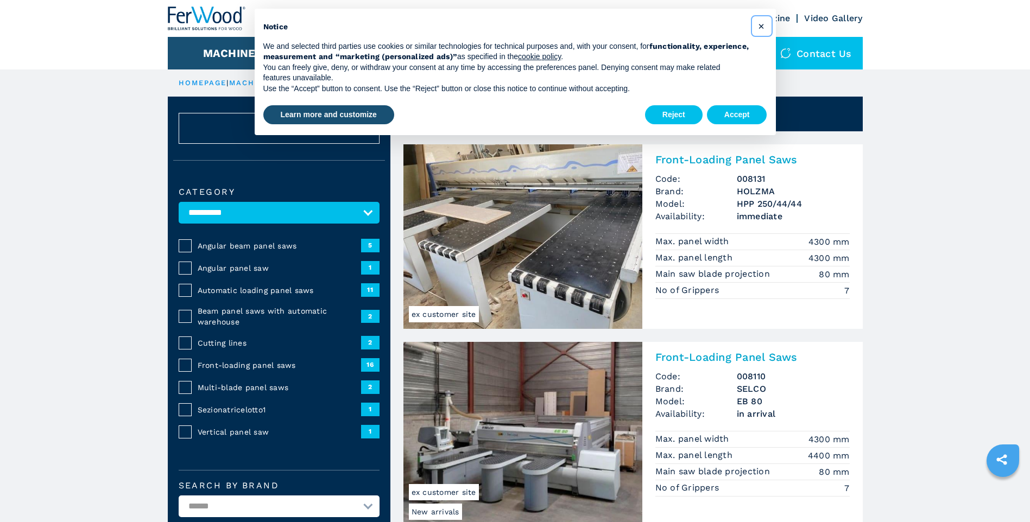
click at [760, 27] on span "×" at bounding box center [761, 26] width 7 height 13
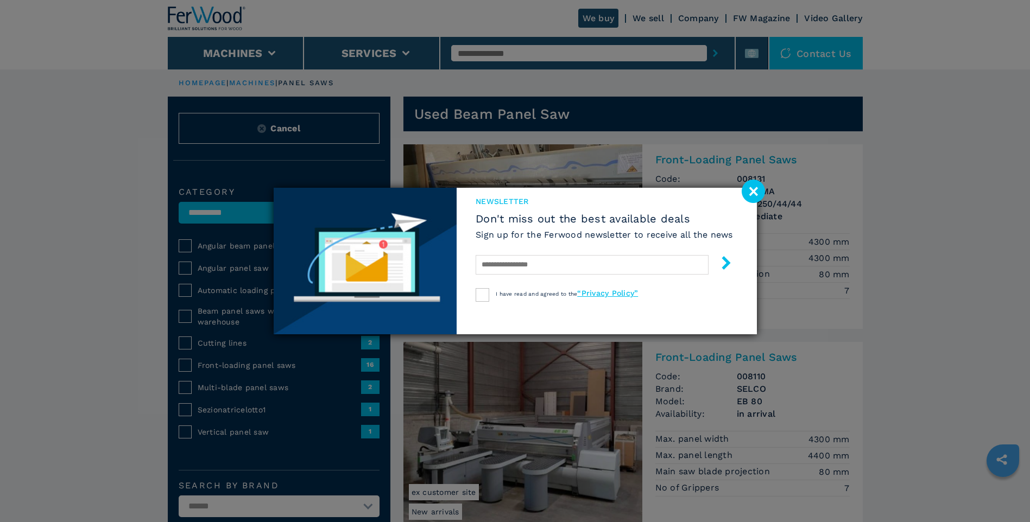
click at [757, 188] on image at bounding box center [753, 191] width 23 height 23
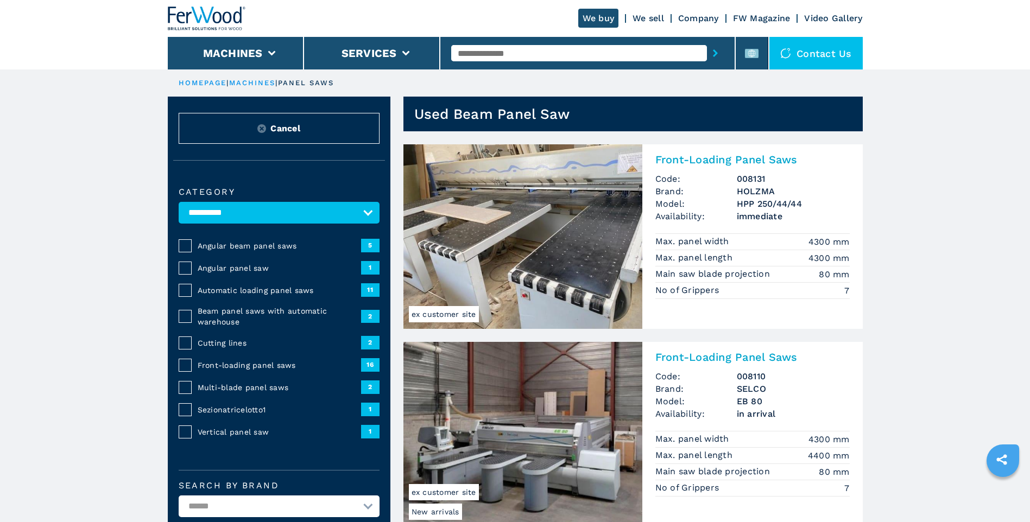
click at [605, 232] on img at bounding box center [523, 236] width 239 height 185
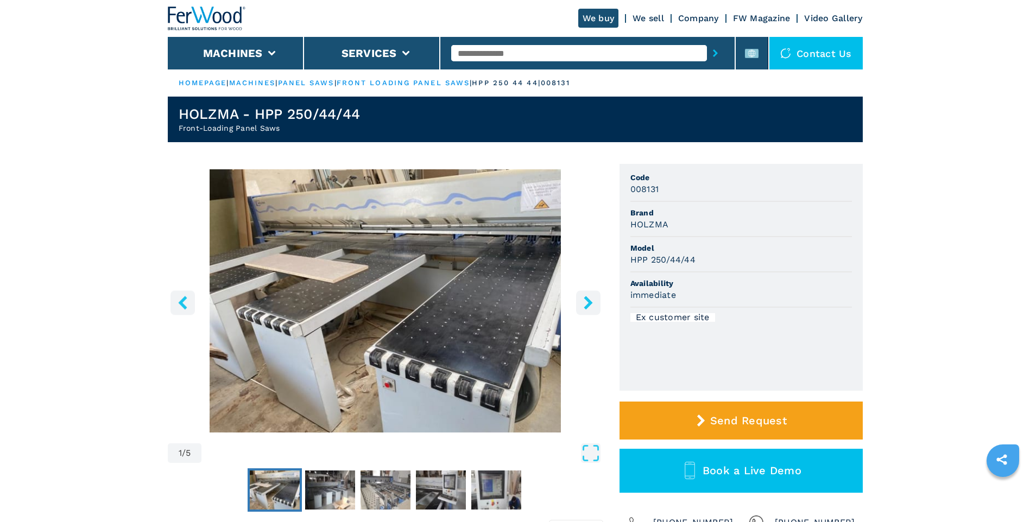
click at [469, 316] on img "Go to Slide 1" at bounding box center [386, 300] width 436 height 263
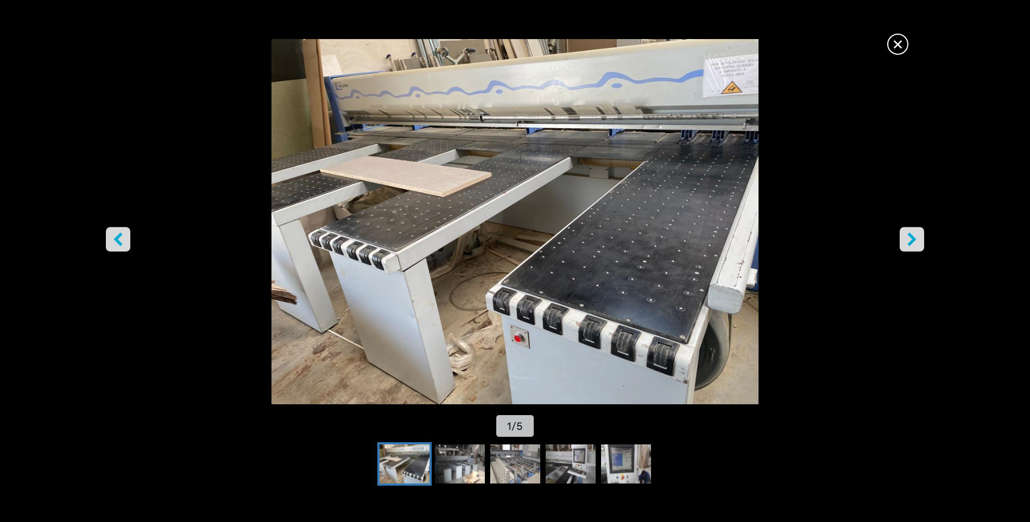
click at [918, 238] on icon "right-button" at bounding box center [912, 240] width 14 height 14
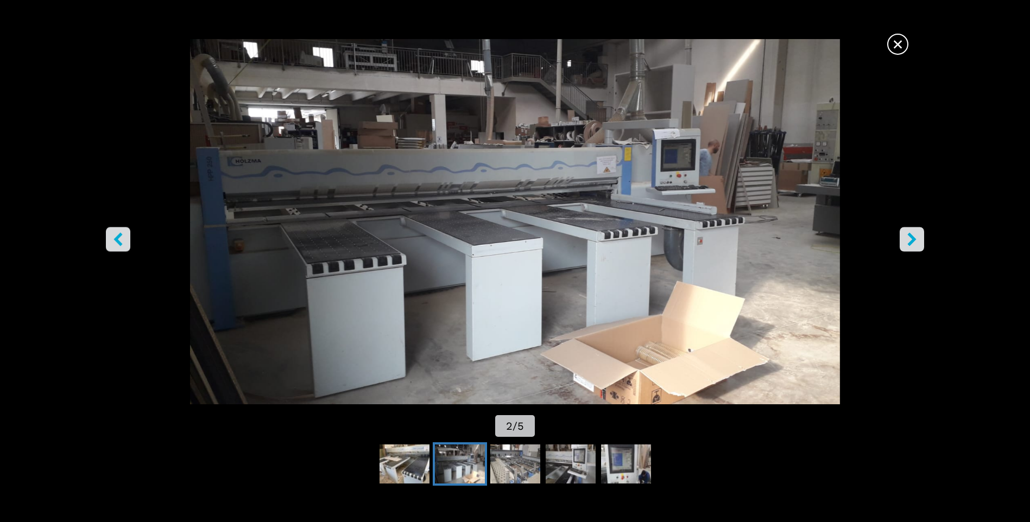
click at [917, 238] on icon "right-button" at bounding box center [912, 240] width 14 height 14
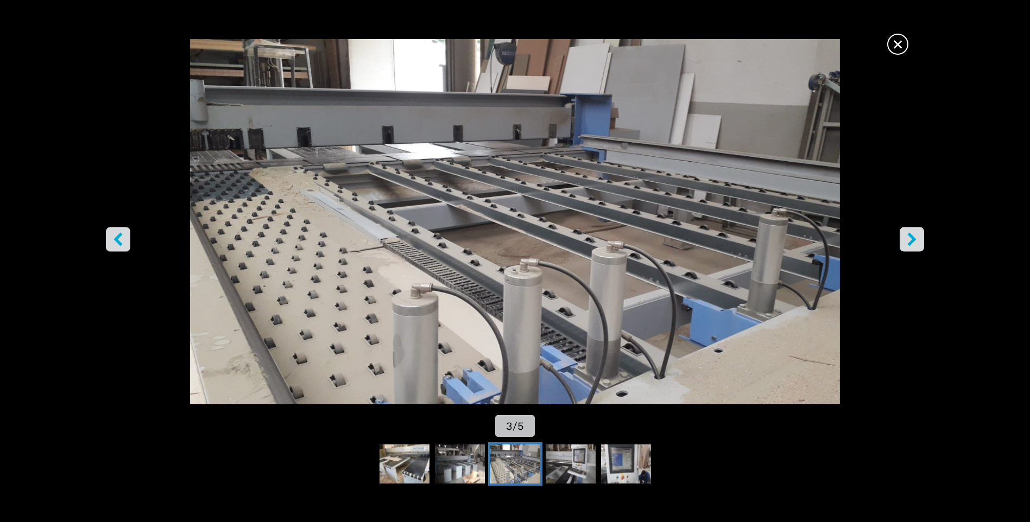
click at [917, 238] on icon "right-button" at bounding box center [912, 240] width 14 height 14
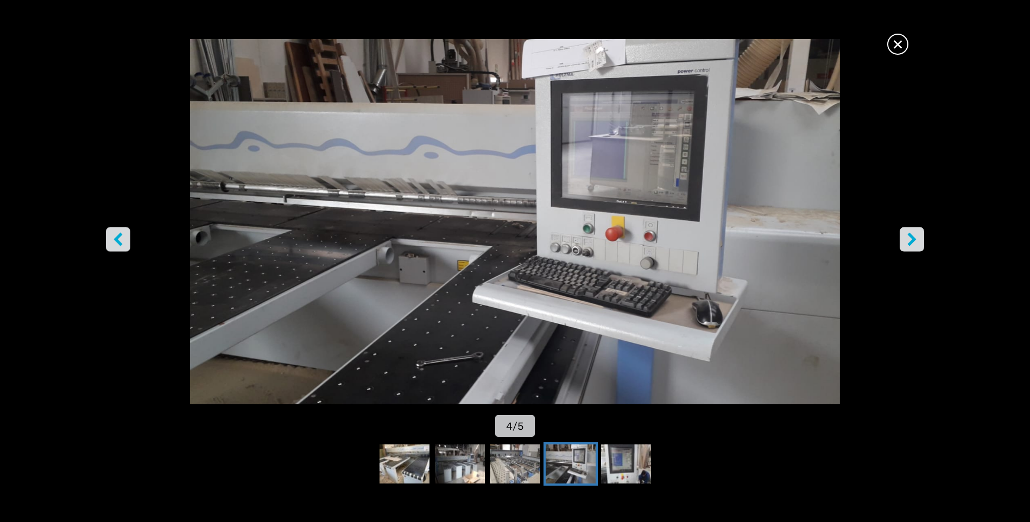
click at [917, 238] on icon "right-button" at bounding box center [912, 240] width 14 height 14
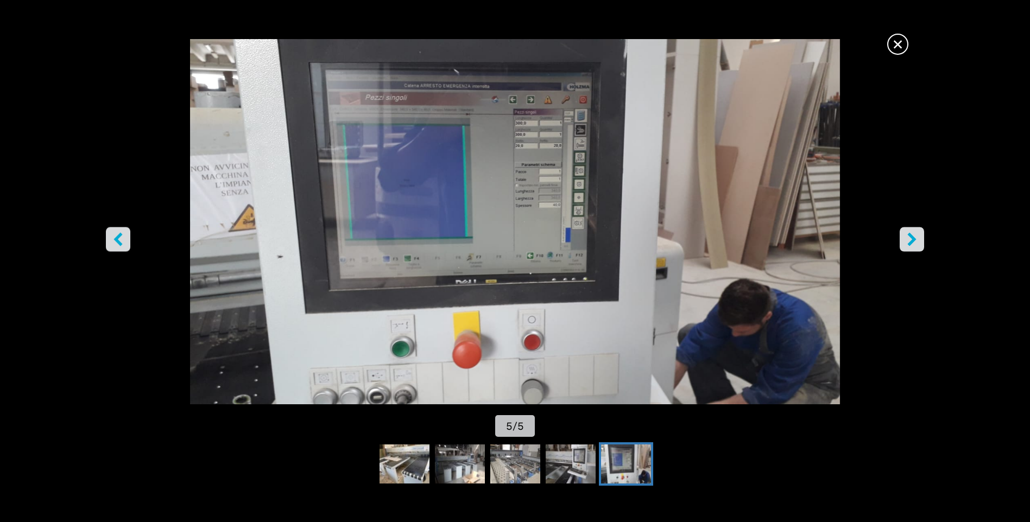
click at [917, 238] on icon "right-button" at bounding box center [912, 240] width 14 height 14
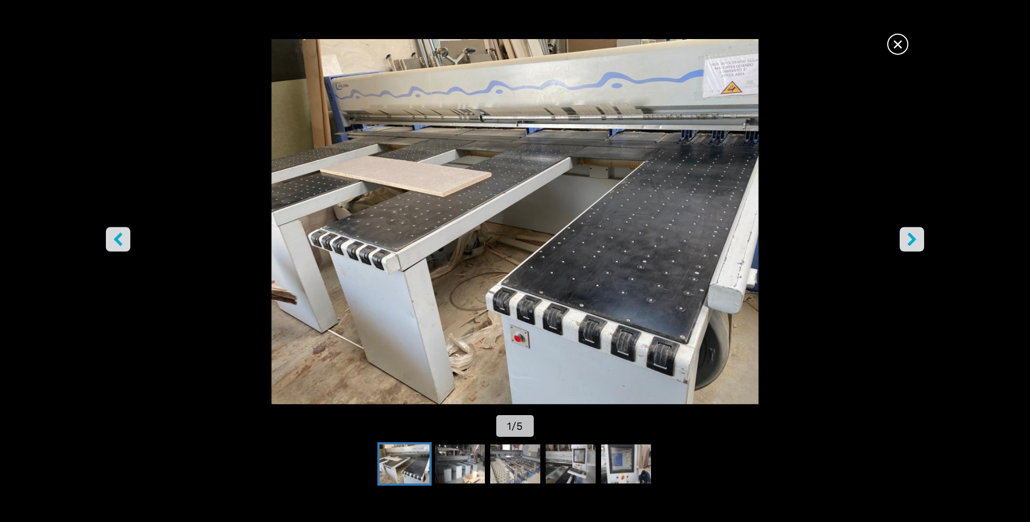
click at [917, 238] on icon "right-button" at bounding box center [912, 240] width 14 height 14
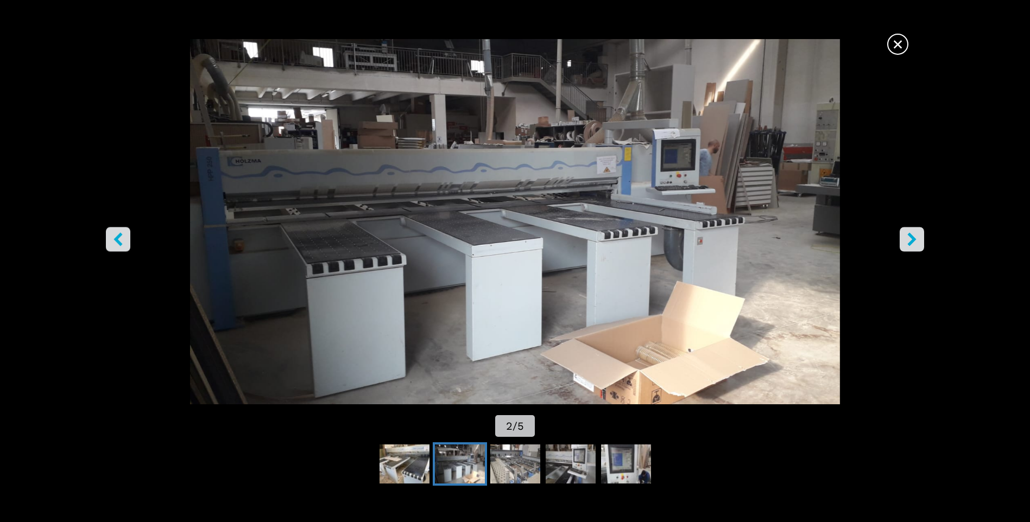
click at [917, 238] on icon "right-button" at bounding box center [912, 240] width 14 height 14
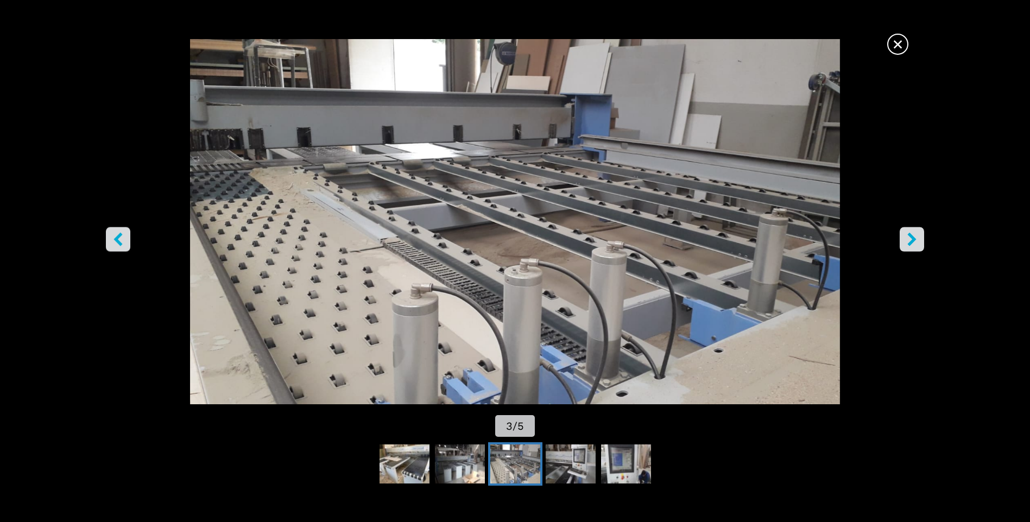
click at [917, 238] on icon "right-button" at bounding box center [912, 240] width 14 height 14
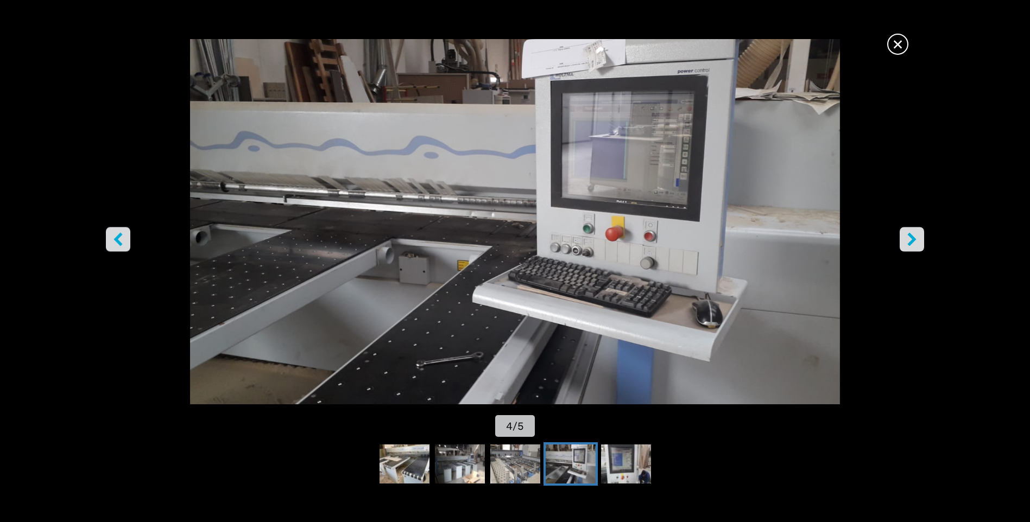
click at [917, 238] on icon "right-button" at bounding box center [912, 240] width 14 height 14
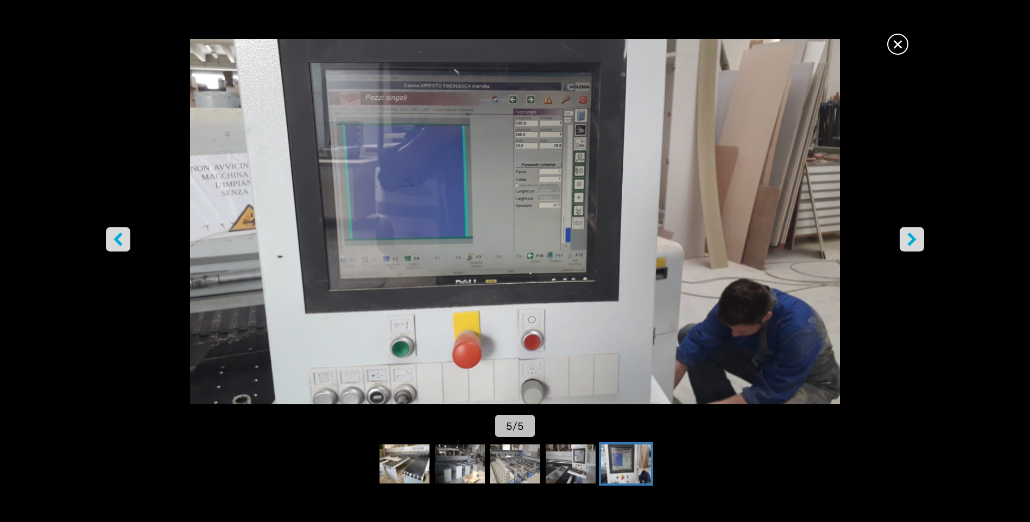
click at [917, 238] on icon "right-button" at bounding box center [912, 240] width 14 height 14
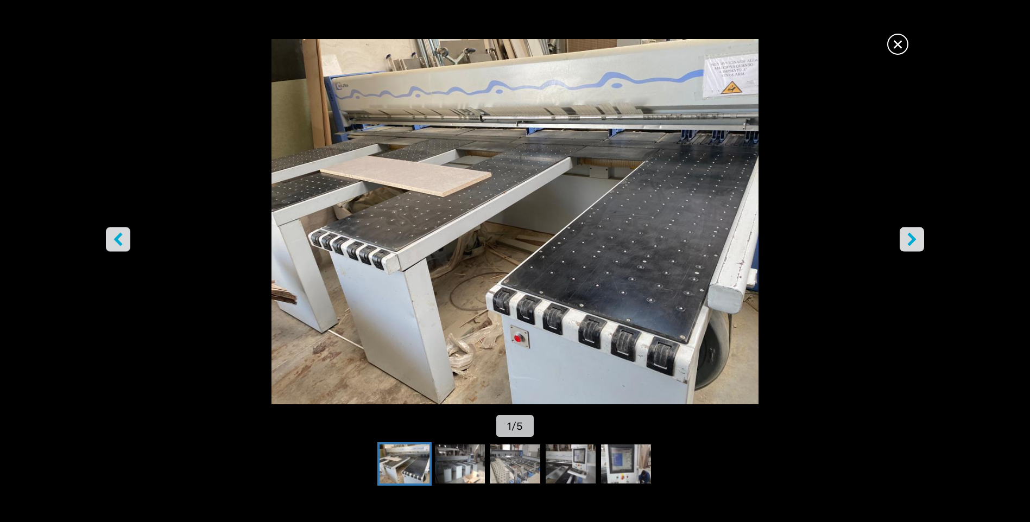
click at [917, 238] on icon "right-button" at bounding box center [912, 240] width 14 height 14
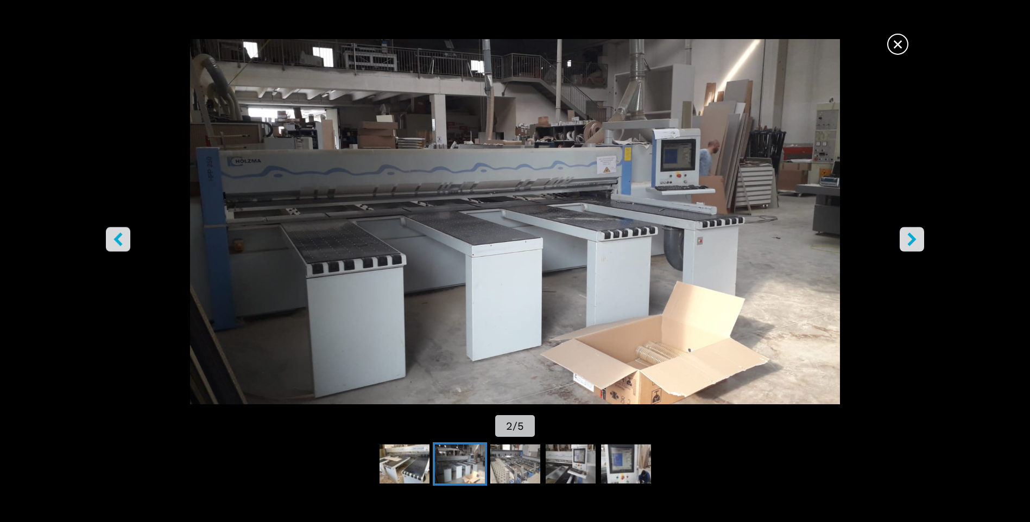
click at [917, 238] on icon "right-button" at bounding box center [912, 240] width 14 height 14
click at [895, 50] on span "×" at bounding box center [898, 42] width 19 height 19
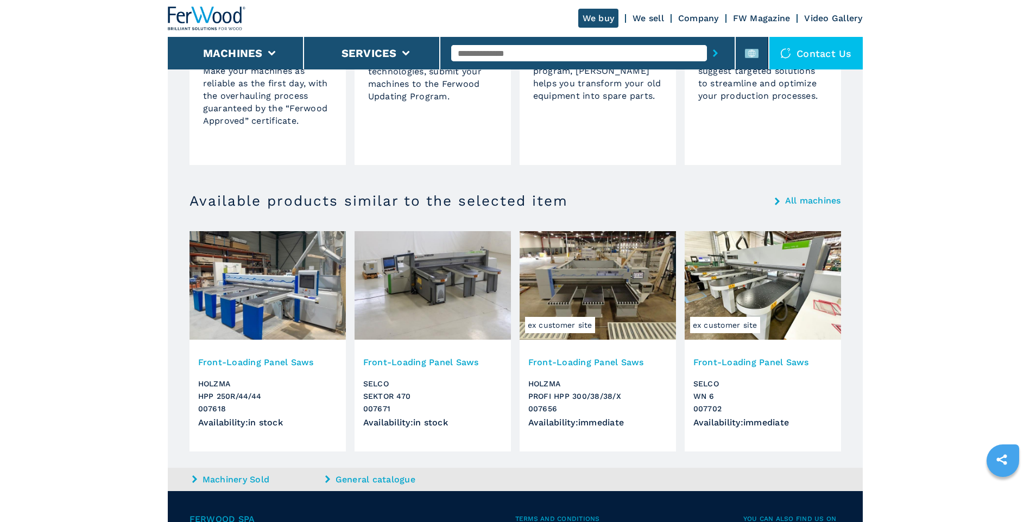
scroll to position [941, 0]
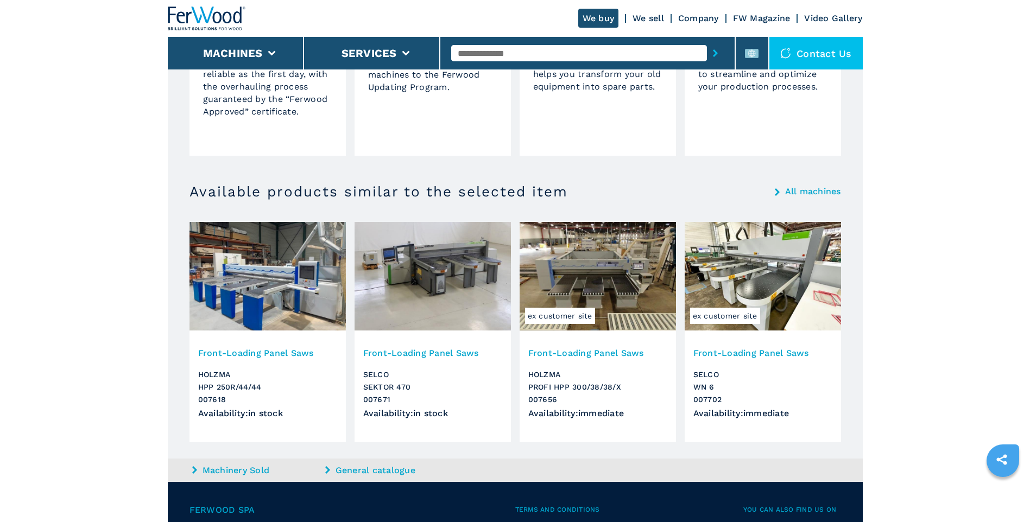
click at [270, 303] on img at bounding box center [268, 276] width 156 height 109
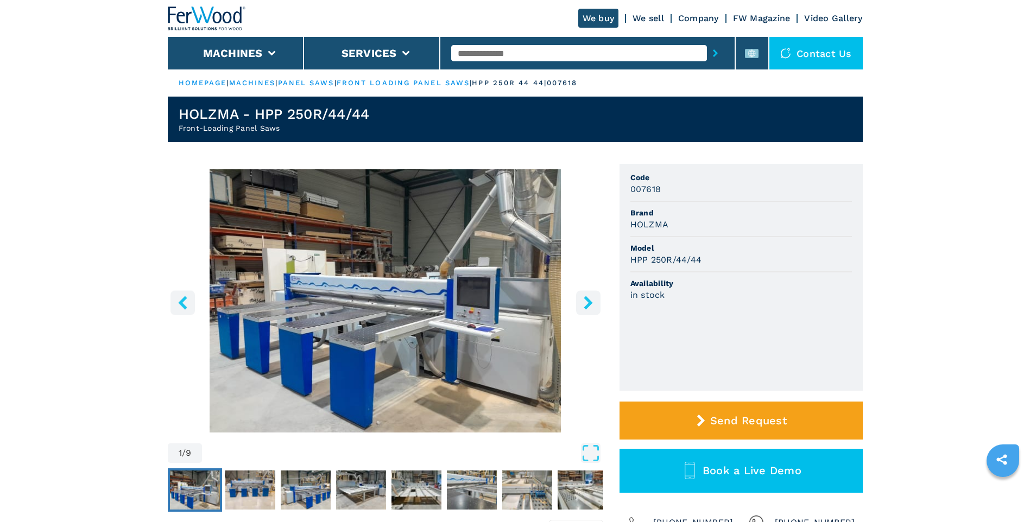
click at [591, 302] on icon "right-button" at bounding box center [588, 303] width 9 height 14
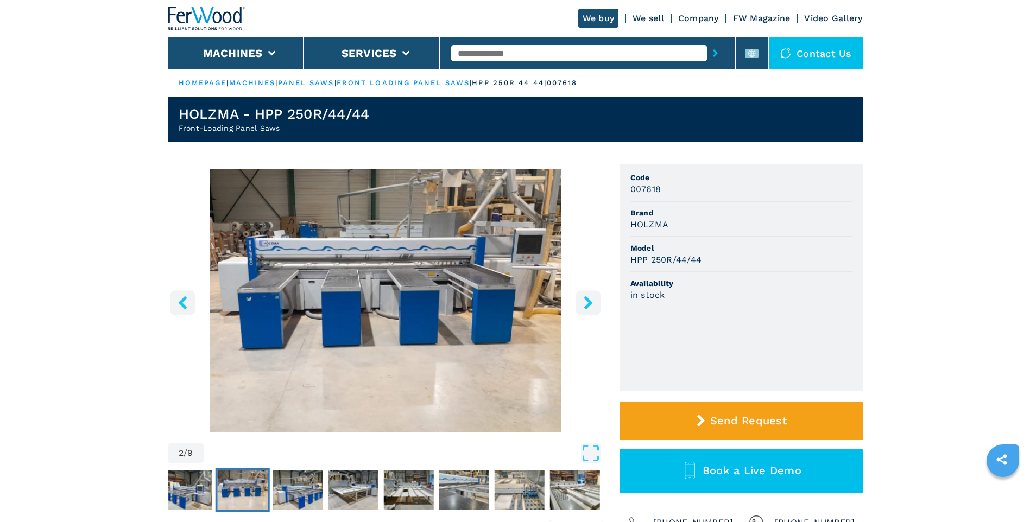
click at [591, 302] on icon "right-button" at bounding box center [588, 303] width 9 height 14
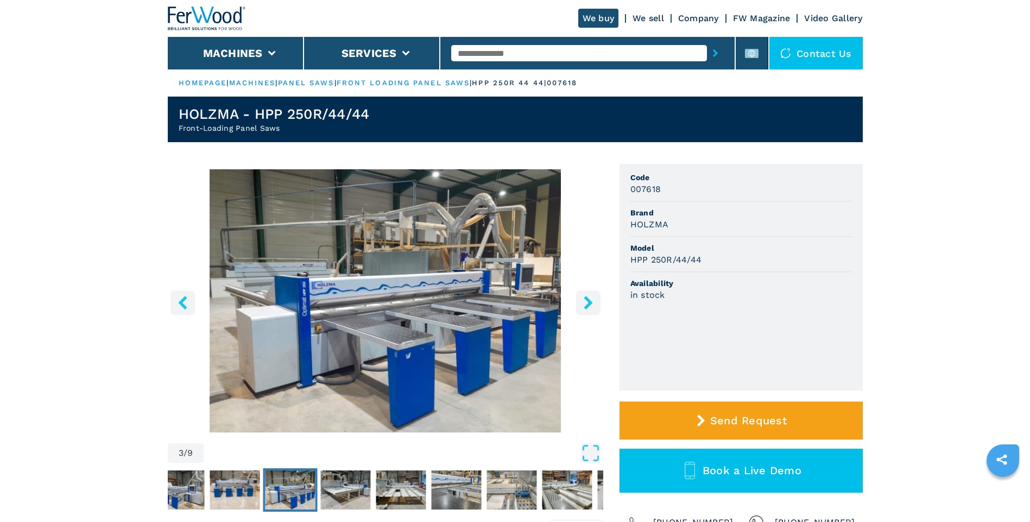
click at [591, 302] on icon "right-button" at bounding box center [588, 303] width 9 height 14
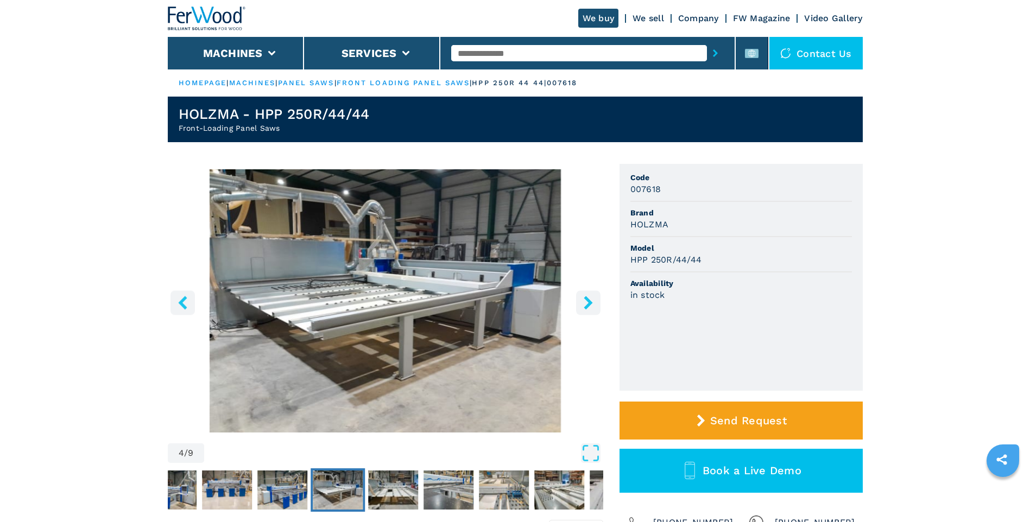
click at [591, 302] on icon "right-button" at bounding box center [588, 303] width 9 height 14
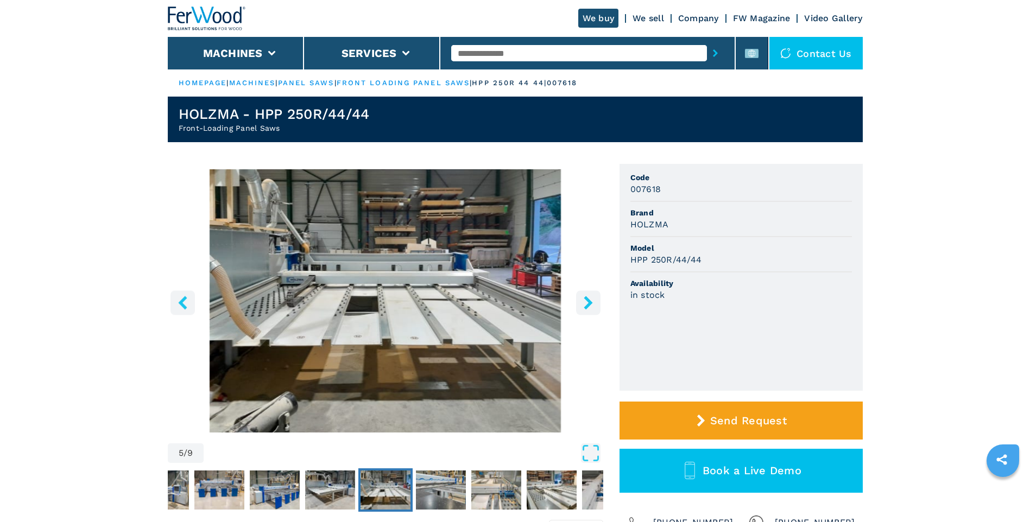
click at [591, 302] on icon "right-button" at bounding box center [588, 303] width 9 height 14
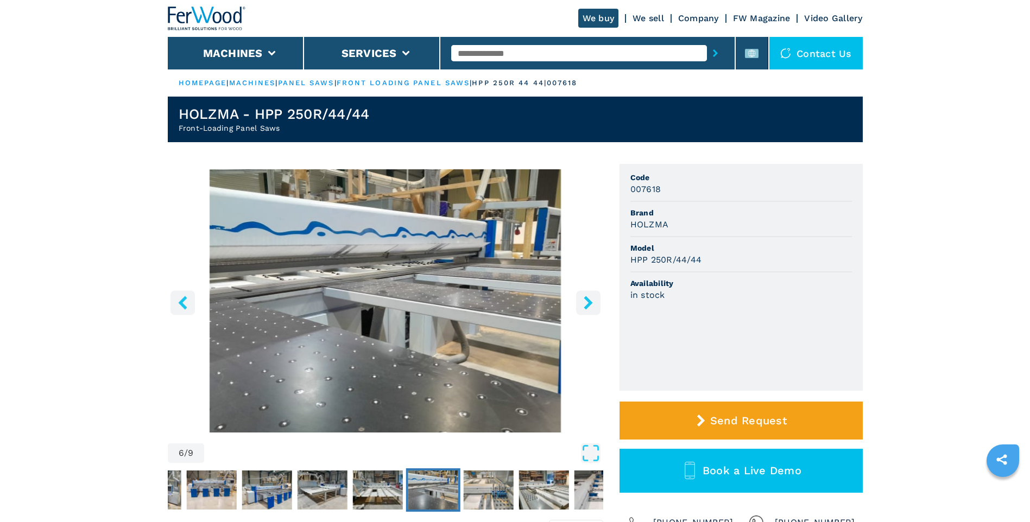
click at [591, 302] on icon "right-button" at bounding box center [588, 303] width 9 height 14
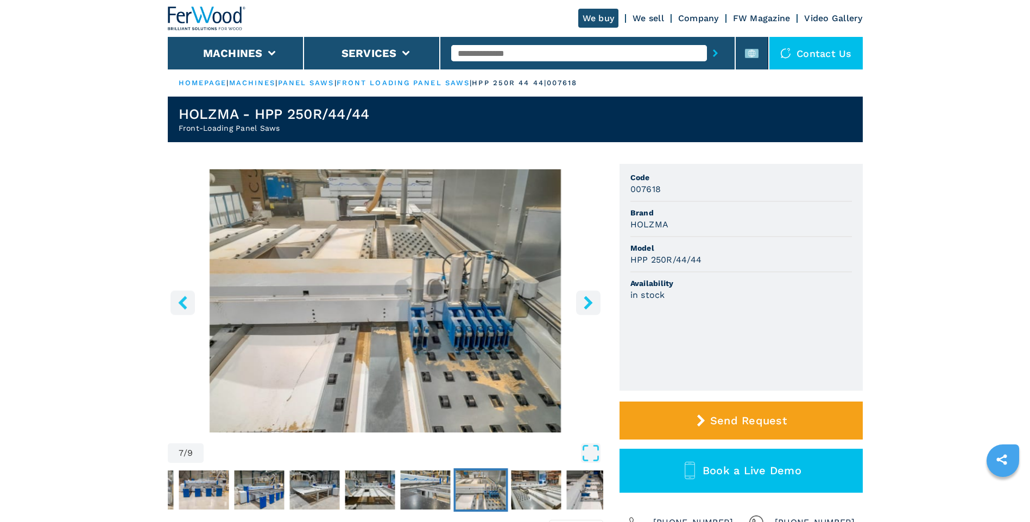
click at [591, 302] on icon "right-button" at bounding box center [588, 303] width 9 height 14
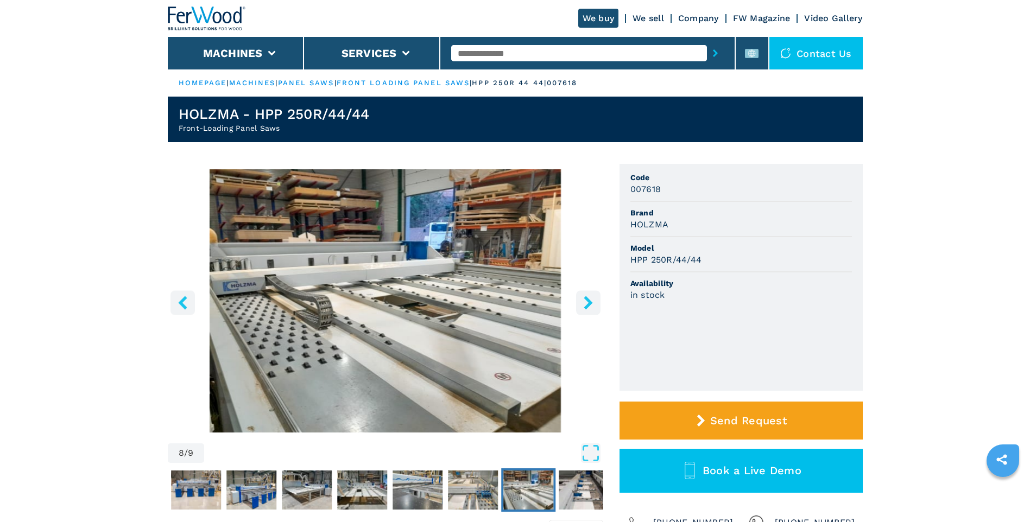
click at [591, 302] on icon "right-button" at bounding box center [588, 303] width 9 height 14
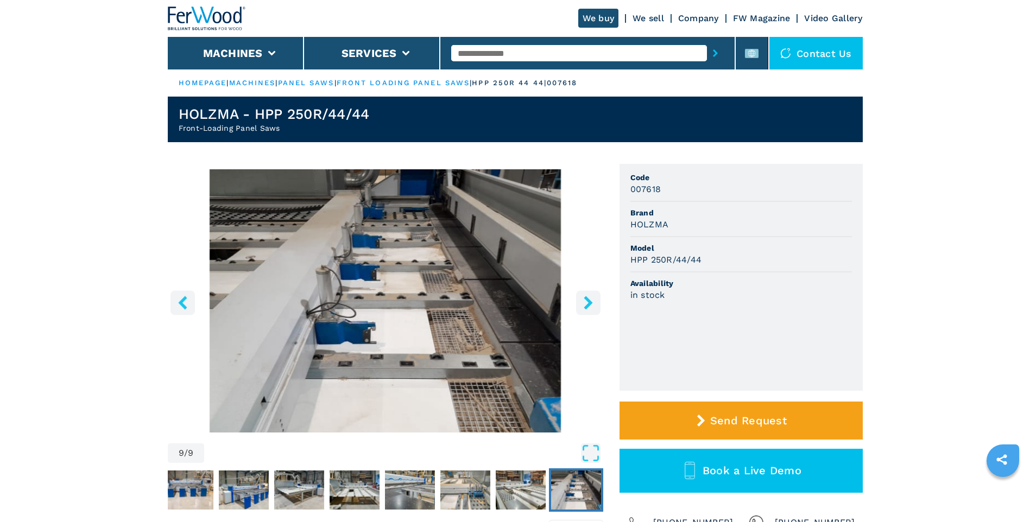
click at [591, 302] on icon "right-button" at bounding box center [588, 303] width 9 height 14
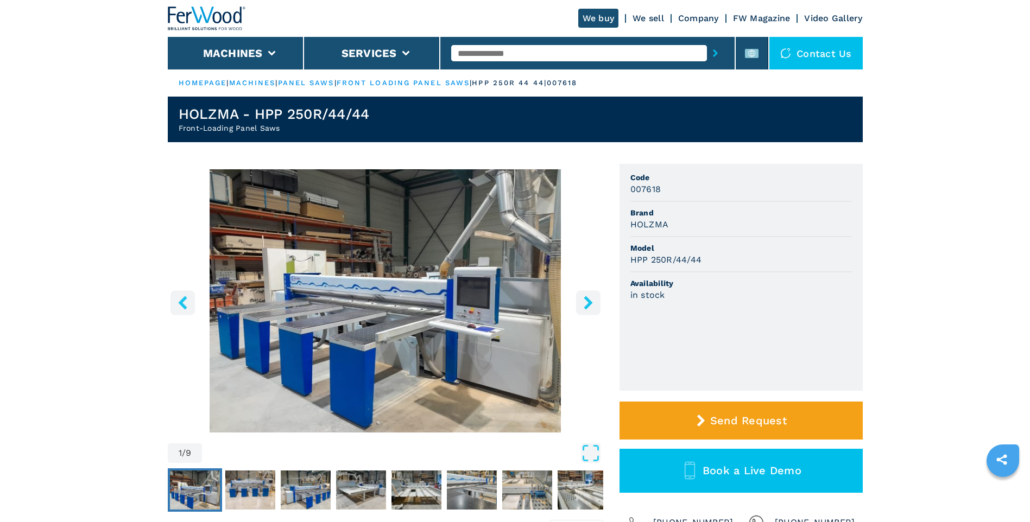
click at [591, 302] on icon "right-button" at bounding box center [588, 303] width 9 height 14
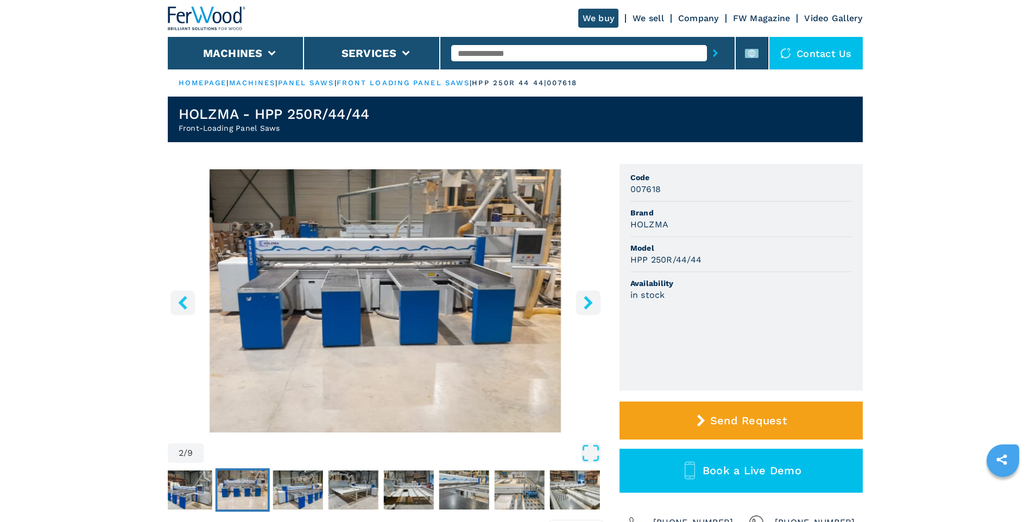
click at [591, 302] on icon "right-button" at bounding box center [588, 303] width 9 height 14
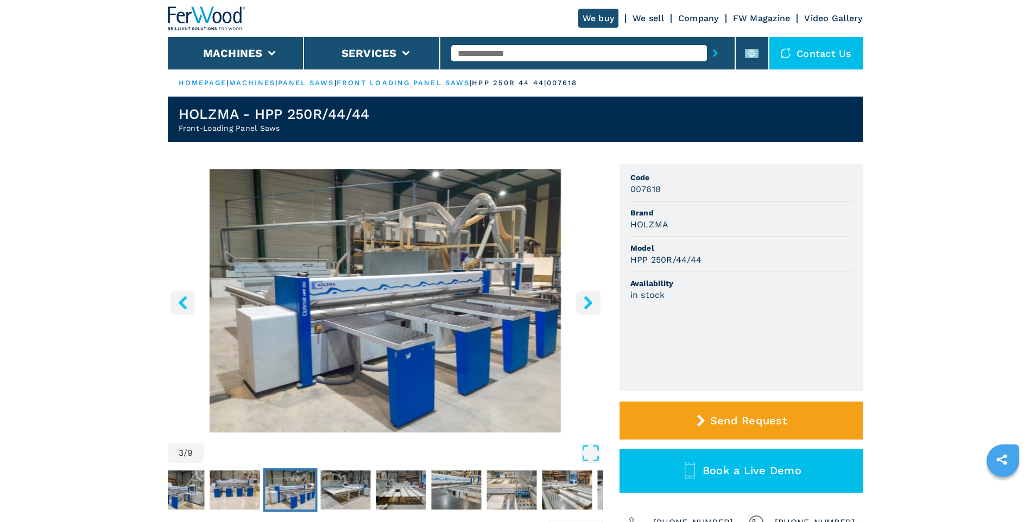
click at [591, 302] on icon "right-button" at bounding box center [588, 303] width 9 height 14
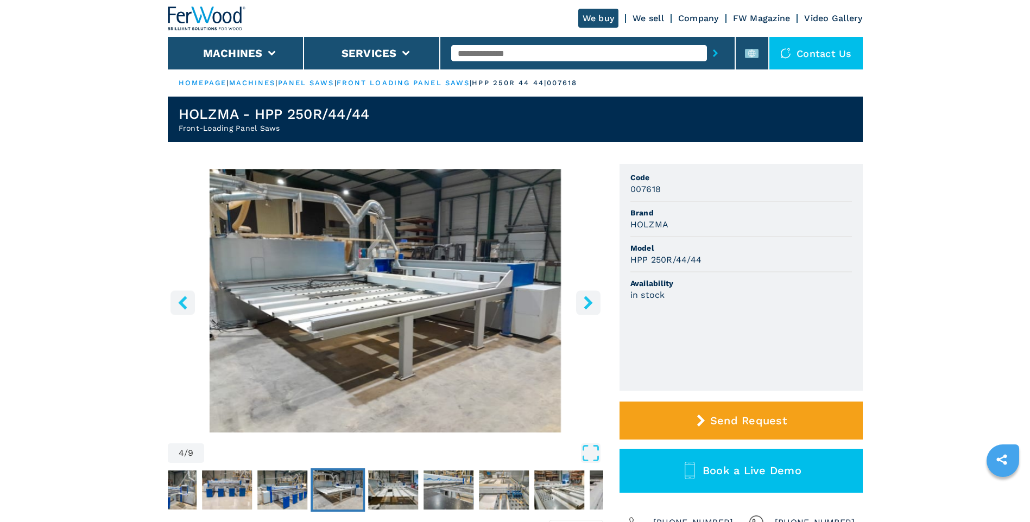
click at [591, 302] on icon "right-button" at bounding box center [588, 303] width 9 height 14
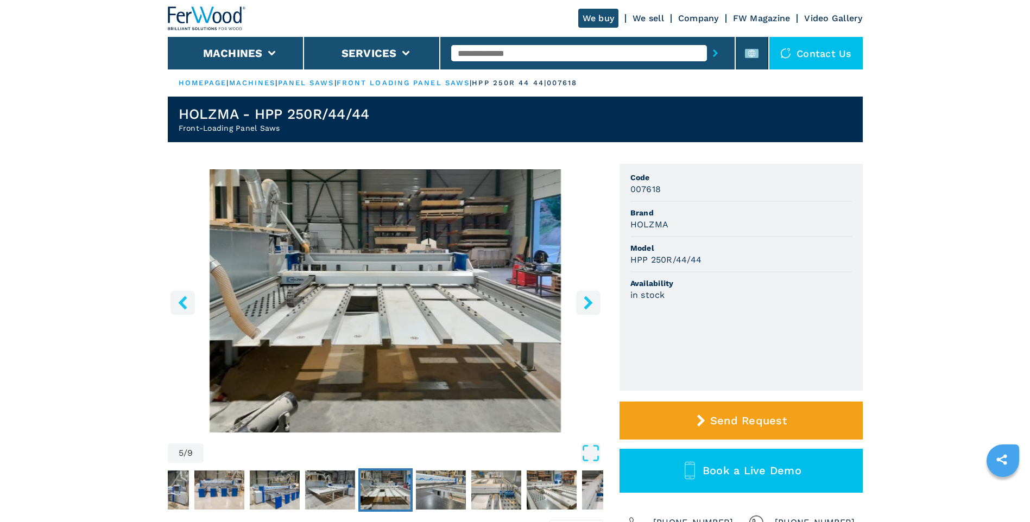
click at [591, 302] on icon "right-button" at bounding box center [588, 303] width 9 height 14
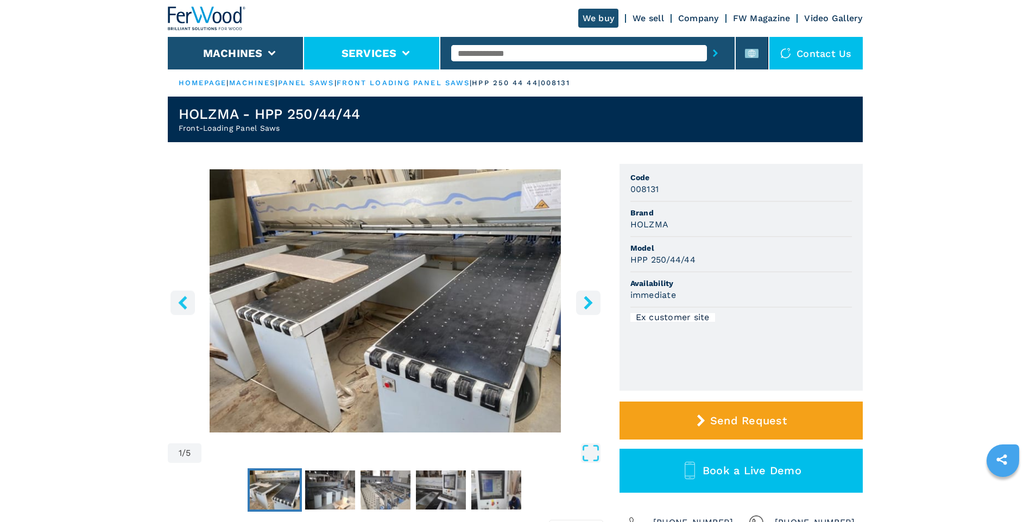
select select "**********"
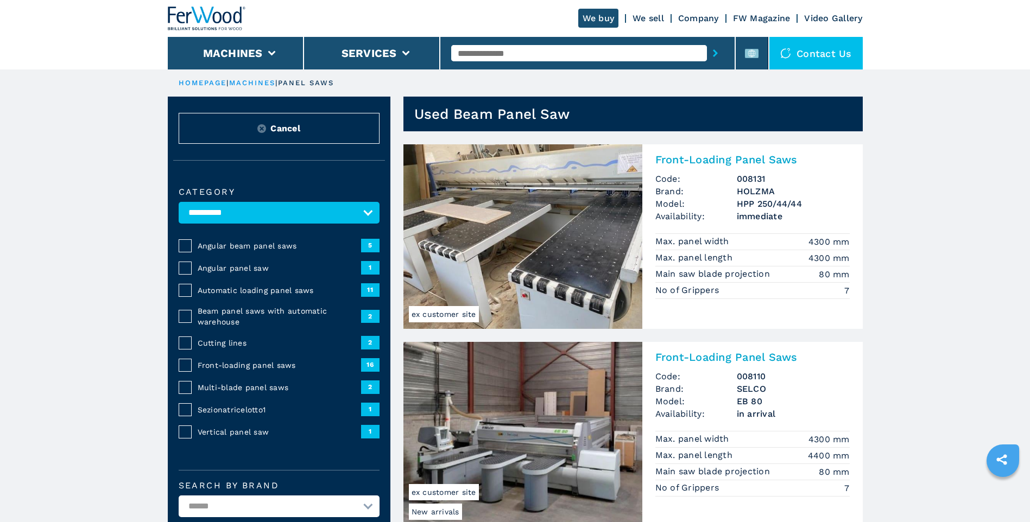
click at [511, 464] on img at bounding box center [523, 434] width 239 height 185
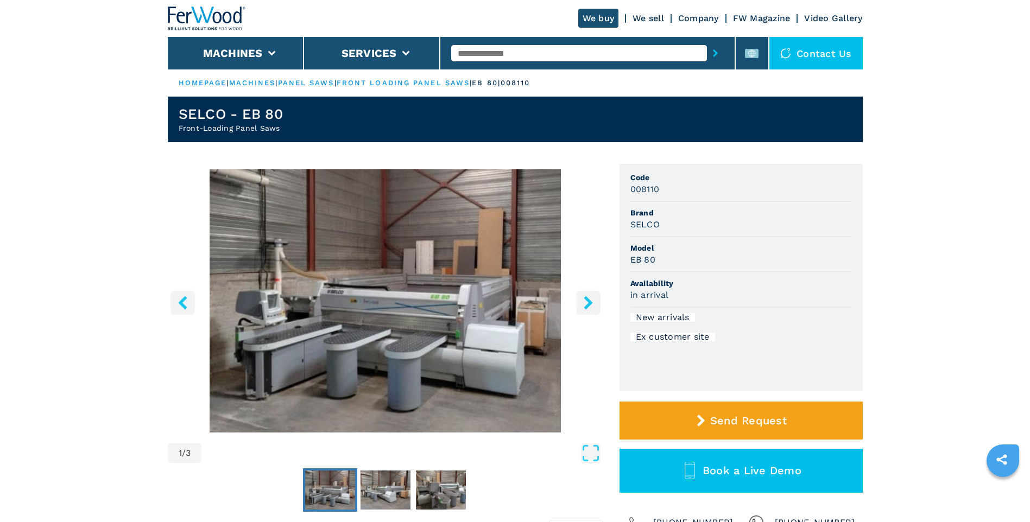
click at [467, 326] on img "Go to Slide 1" at bounding box center [386, 300] width 436 height 263
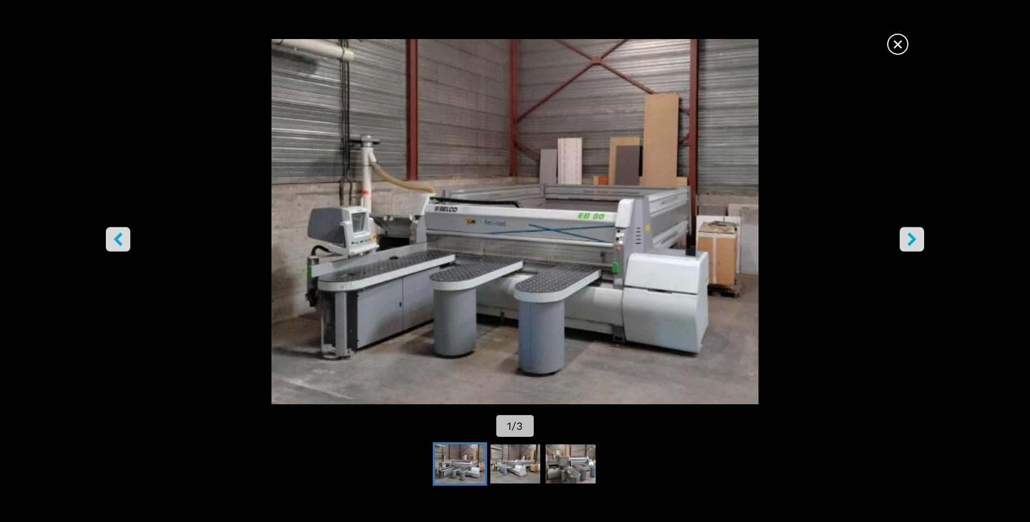
click at [908, 234] on icon "right-button" at bounding box center [912, 240] width 14 height 14
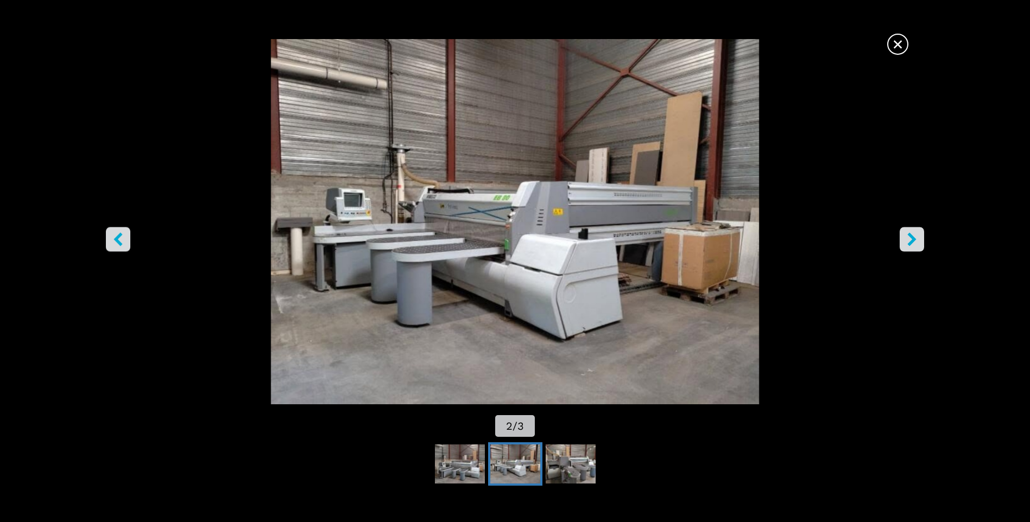
click at [909, 236] on icon "right-button" at bounding box center [912, 240] width 14 height 14
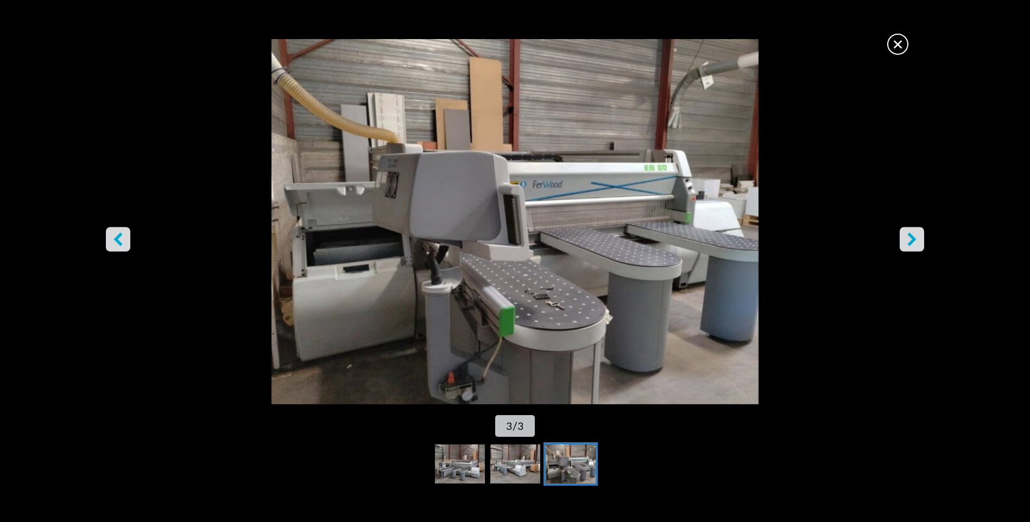
click at [909, 236] on icon "right-button" at bounding box center [912, 240] width 14 height 14
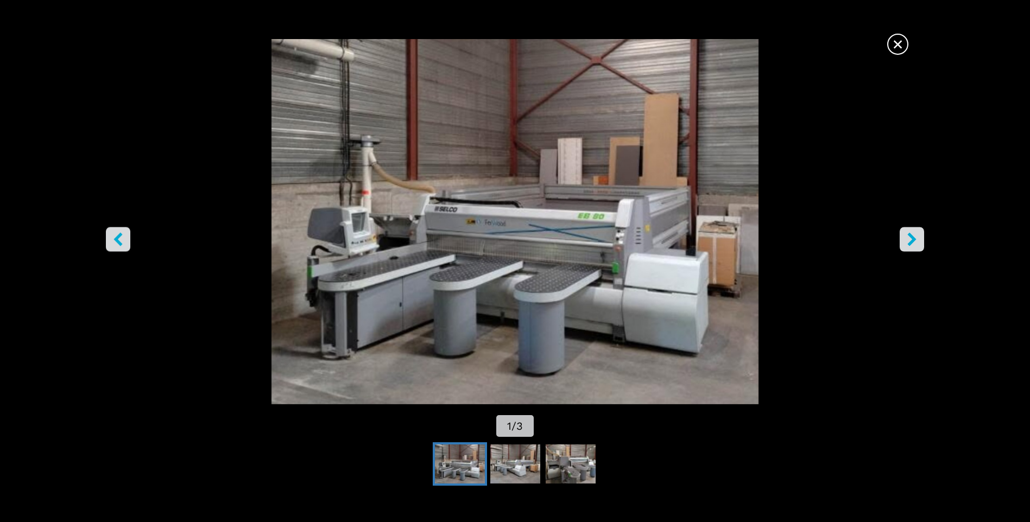
click at [909, 236] on icon "right-button" at bounding box center [912, 240] width 14 height 14
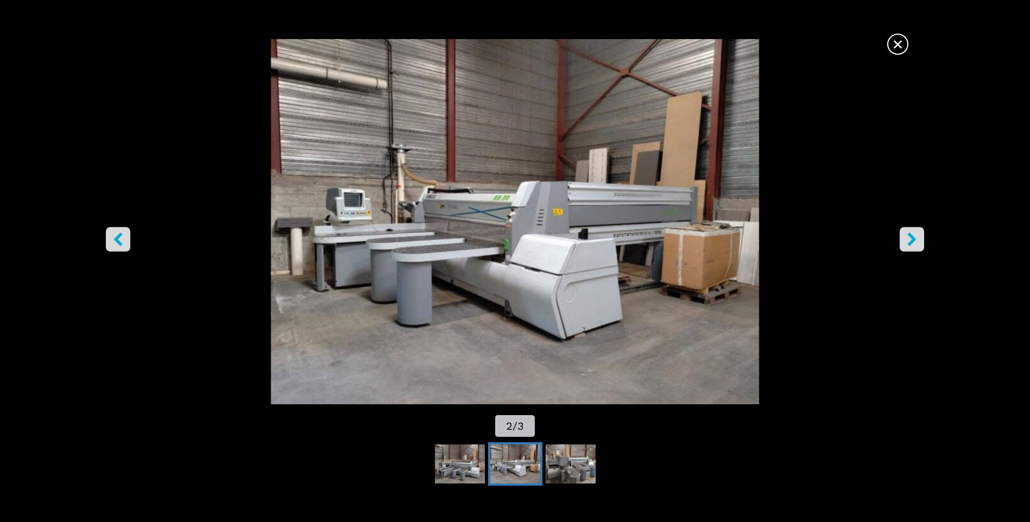
click at [900, 33] on span "×" at bounding box center [898, 42] width 19 height 19
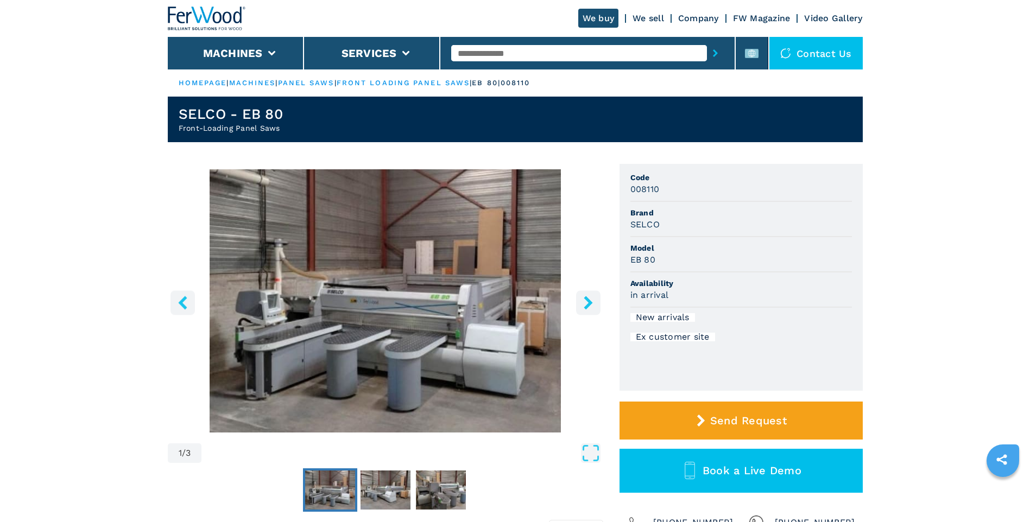
select select "**********"
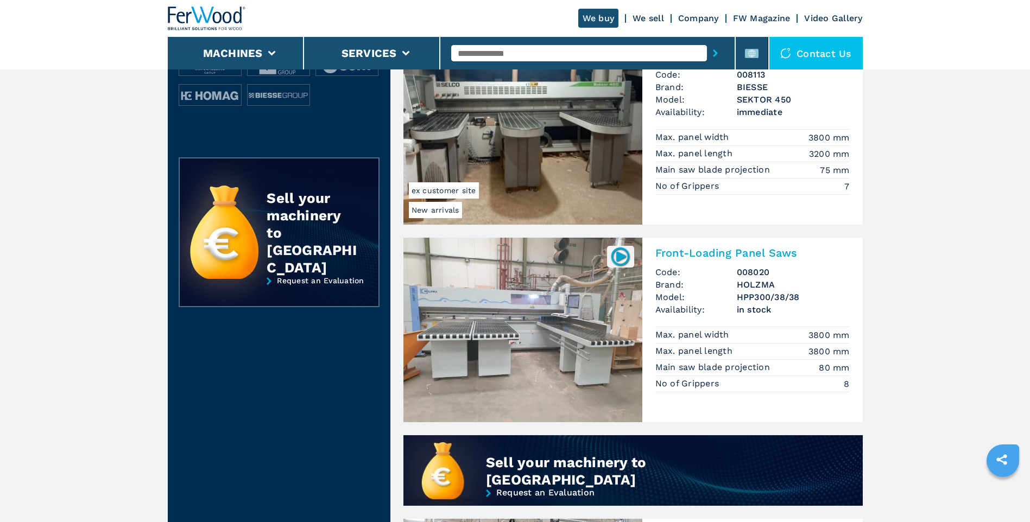
scroll to position [521, 0]
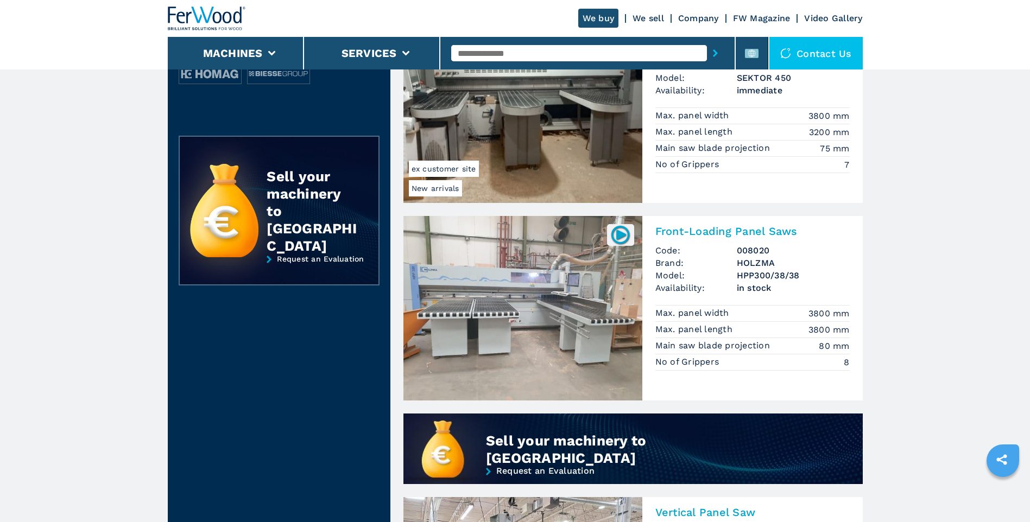
click at [622, 237] on img at bounding box center [620, 234] width 21 height 21
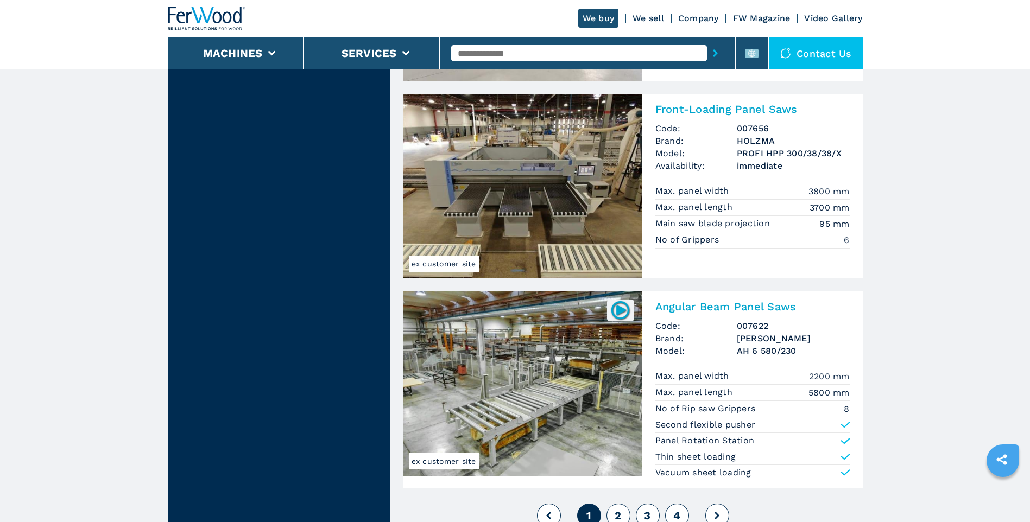
scroll to position [2252, 0]
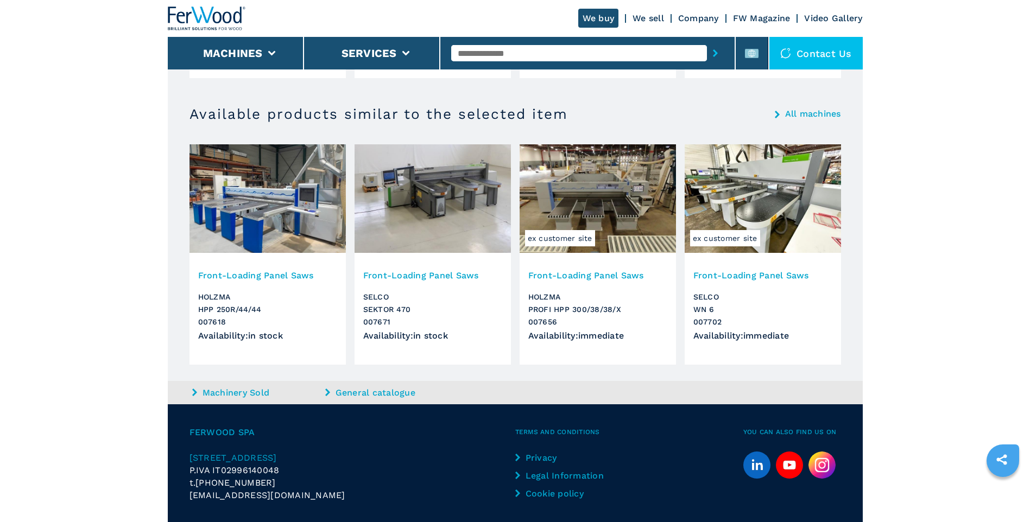
scroll to position [1059, 0]
